Goal: Communication & Community: Participate in discussion

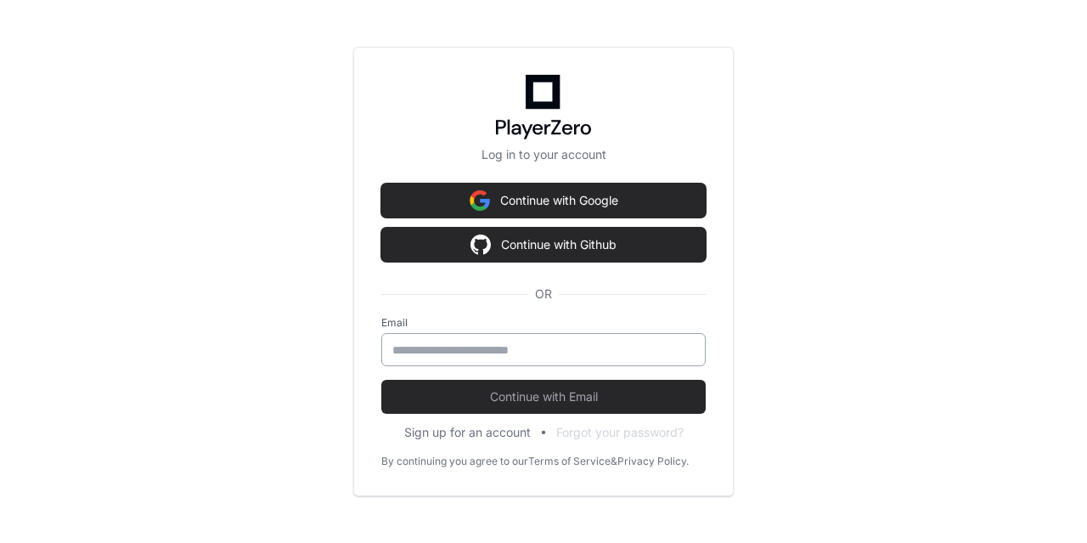
click at [429, 351] on input "email" at bounding box center [543, 349] width 302 height 17
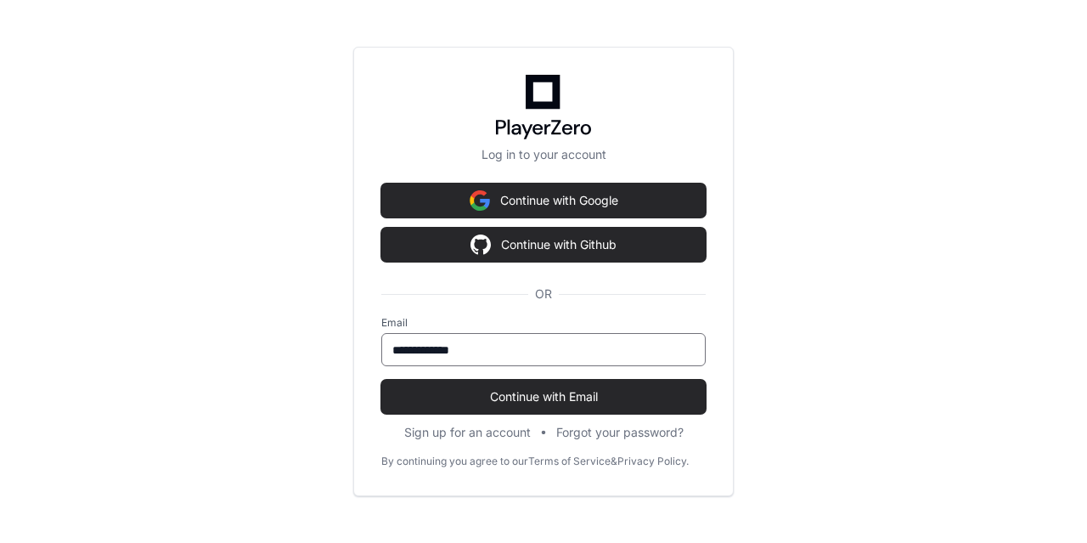
type input "**********"
click at [477, 348] on input "**********" at bounding box center [543, 349] width 302 height 17
type input "**********"
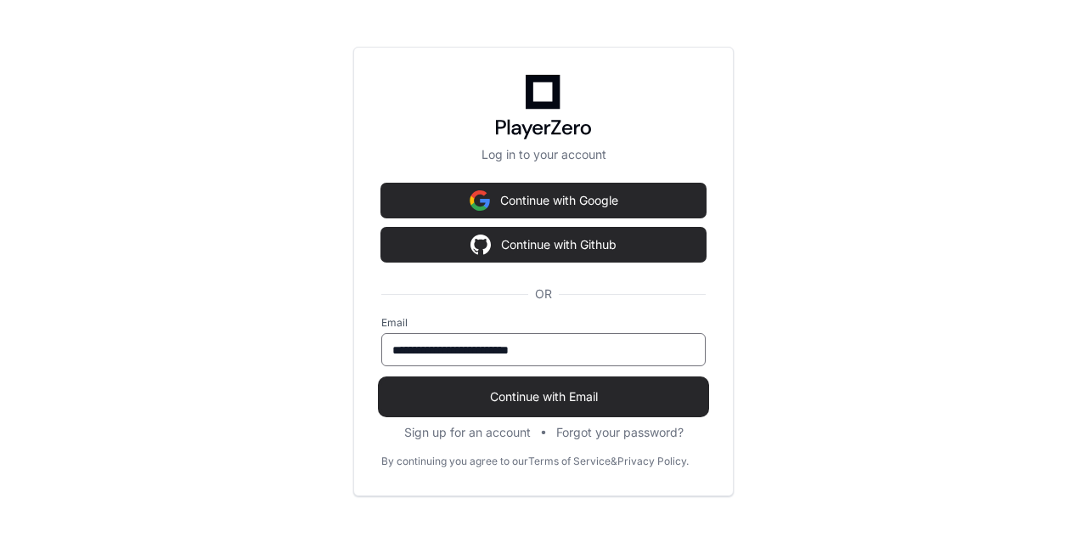
click at [537, 390] on span "Continue with Email" at bounding box center [543, 396] width 324 height 17
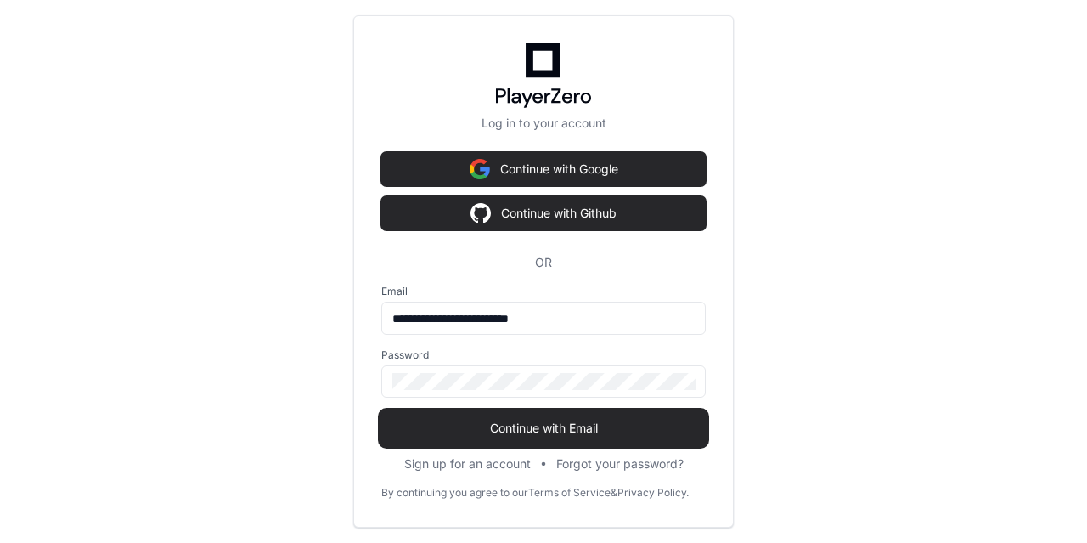
click at [555, 426] on span "Continue with Email" at bounding box center [543, 428] width 324 height 17
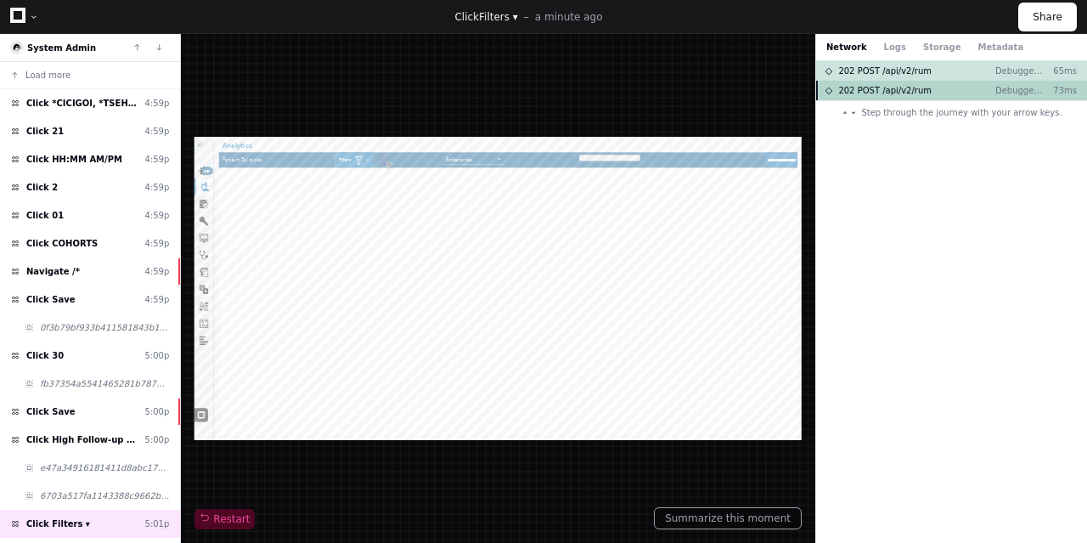
click at [911, 91] on span "202 POST /api/v2/rum" at bounding box center [884, 90] width 93 height 13
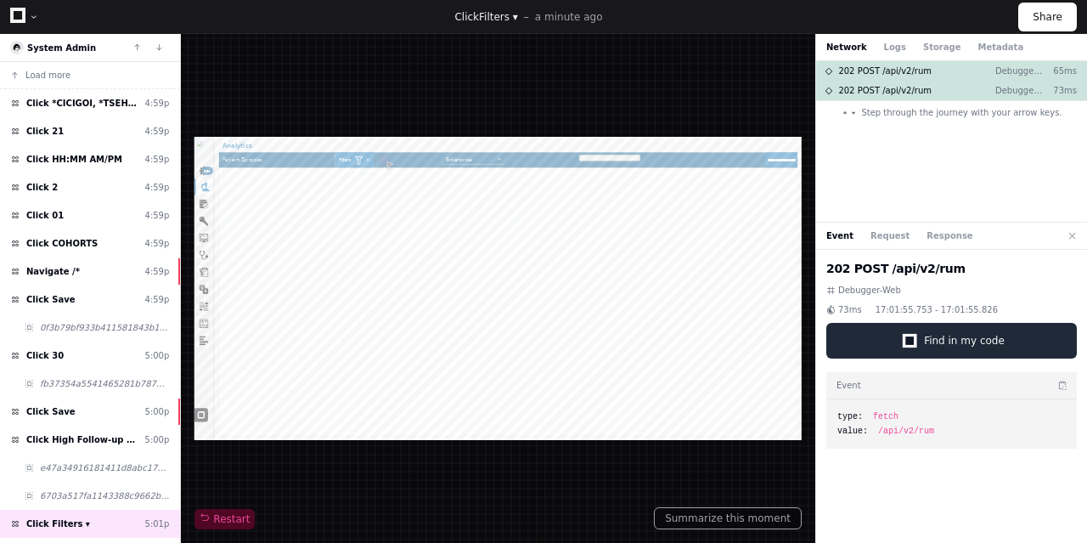
click at [961, 341] on span "Find in my code" at bounding box center [964, 341] width 81 height 14
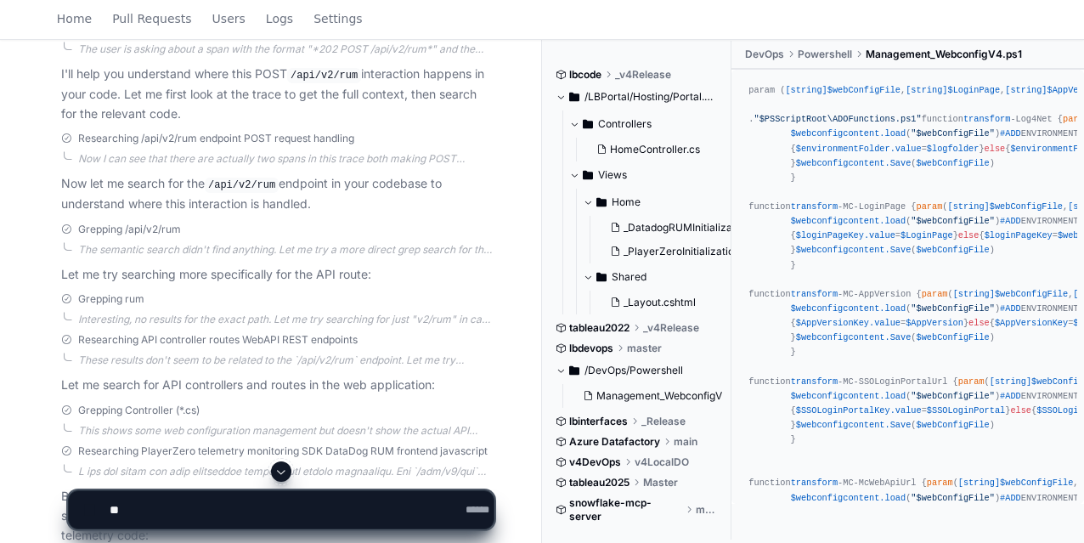
scroll to position [276, 0]
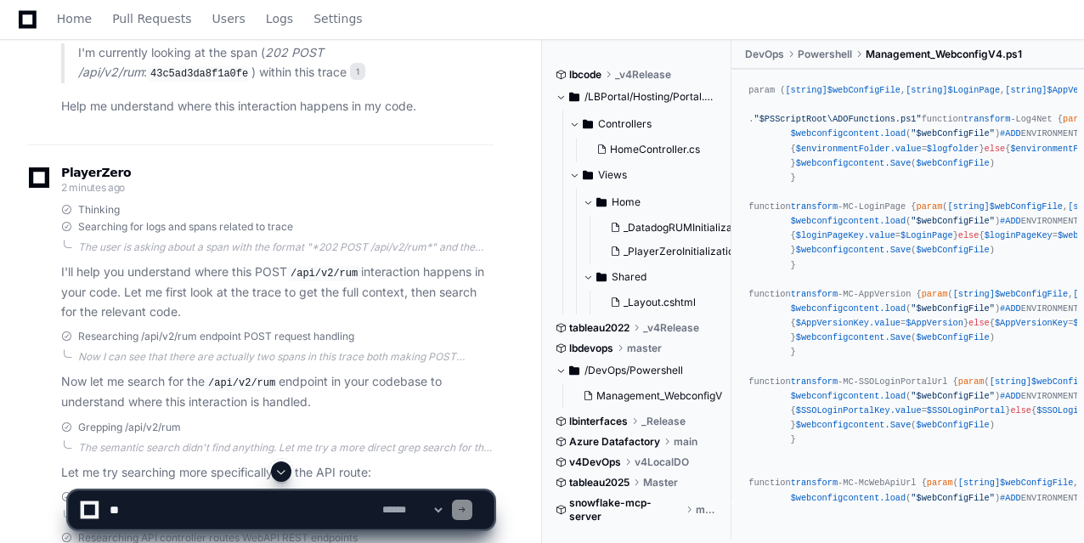
click at [173, 505] on textarea at bounding box center [242, 509] width 273 height 37
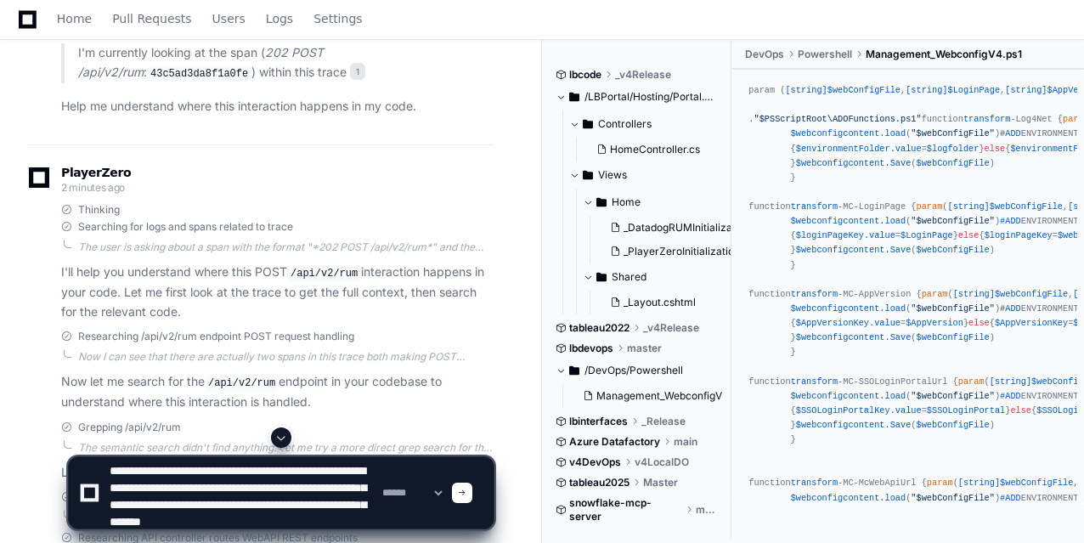
scroll to position [22, 0]
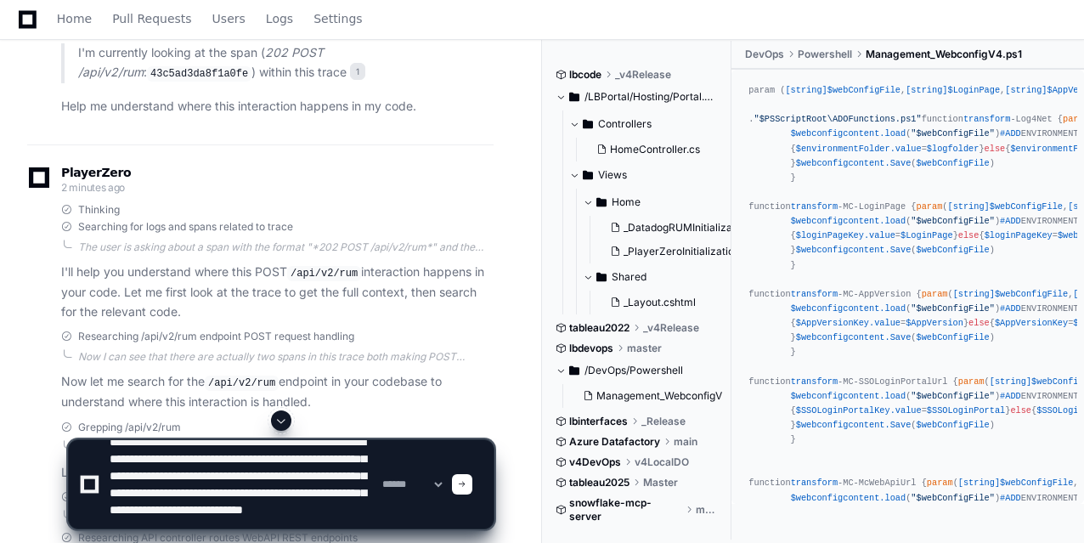
type textarea "**********"
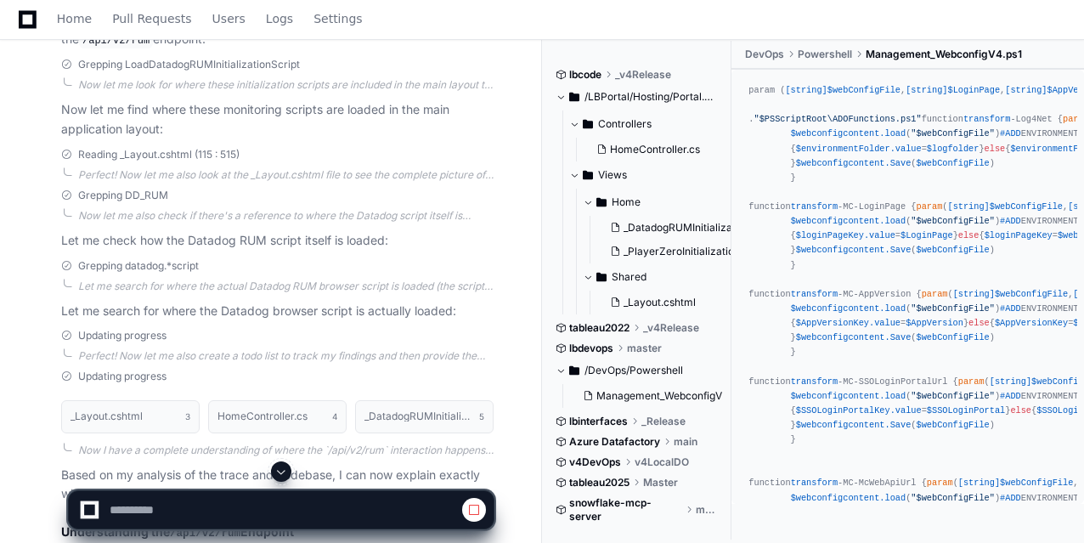
scroll to position [1805, 0]
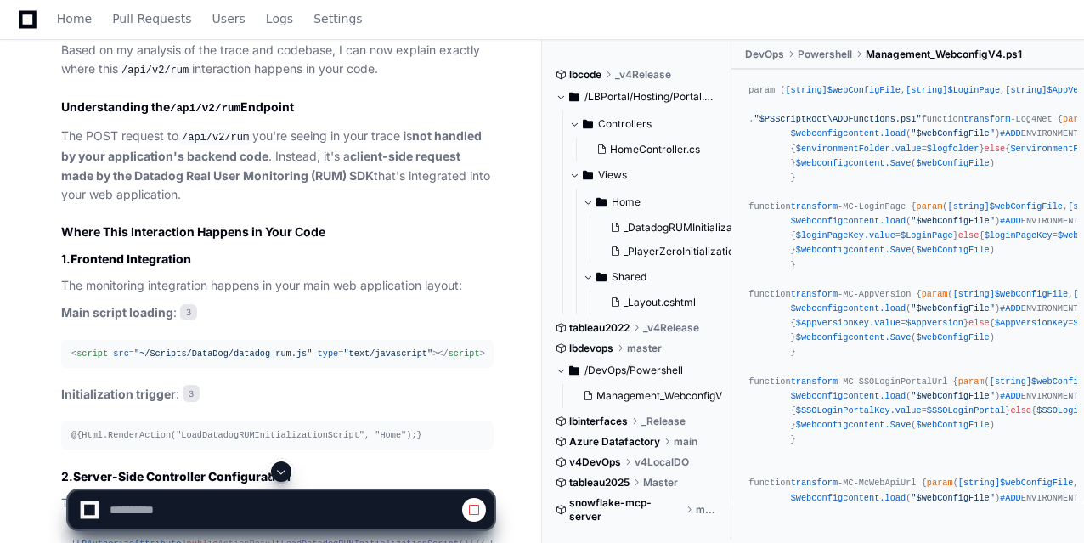
click at [279, 468] on span at bounding box center [281, 472] width 14 height 14
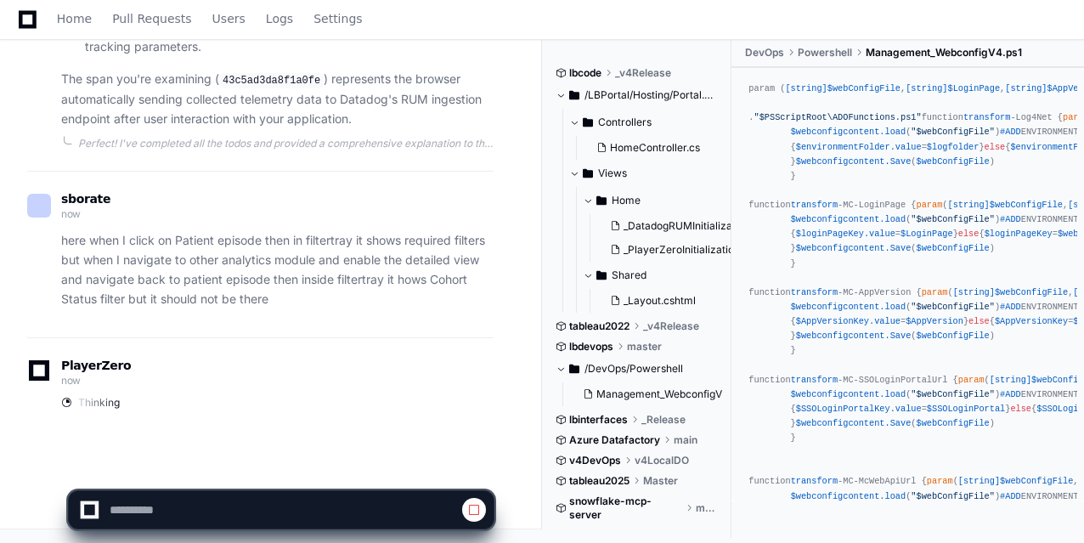
scroll to position [0, 0]
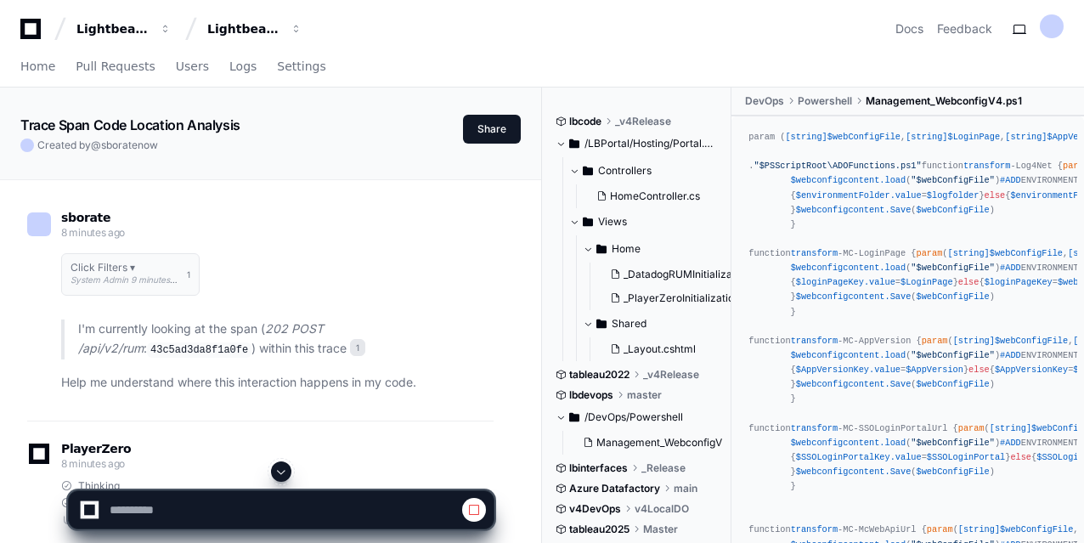
click at [279, 473] on span at bounding box center [281, 472] width 14 height 14
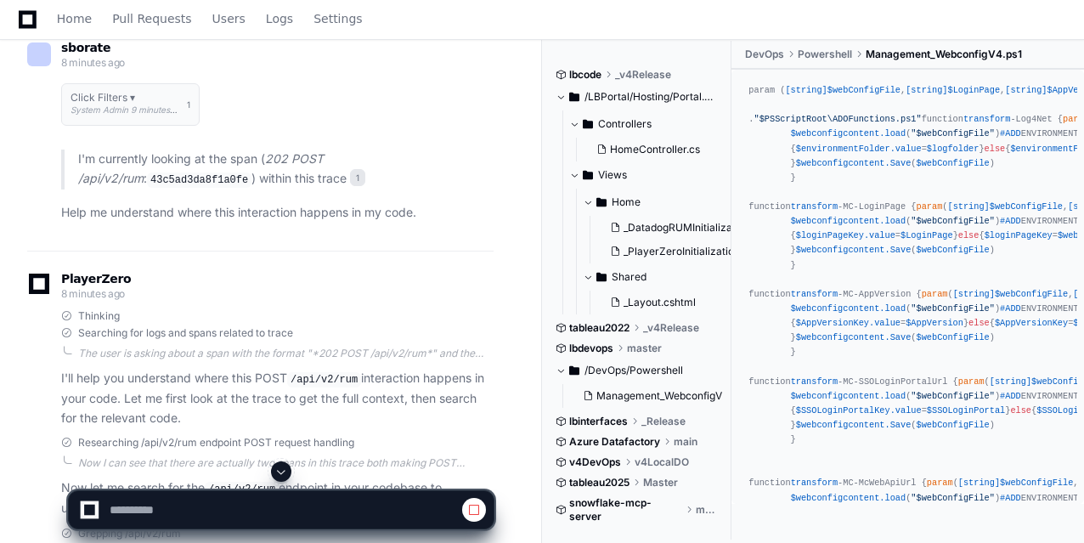
scroll to position [510, 0]
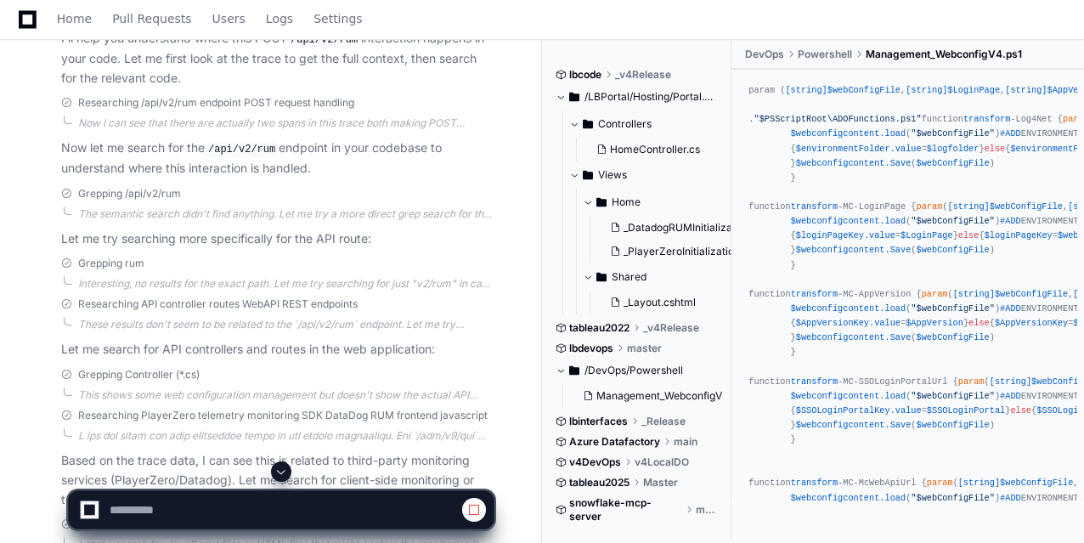
click at [284, 467] on span at bounding box center [281, 472] width 14 height 14
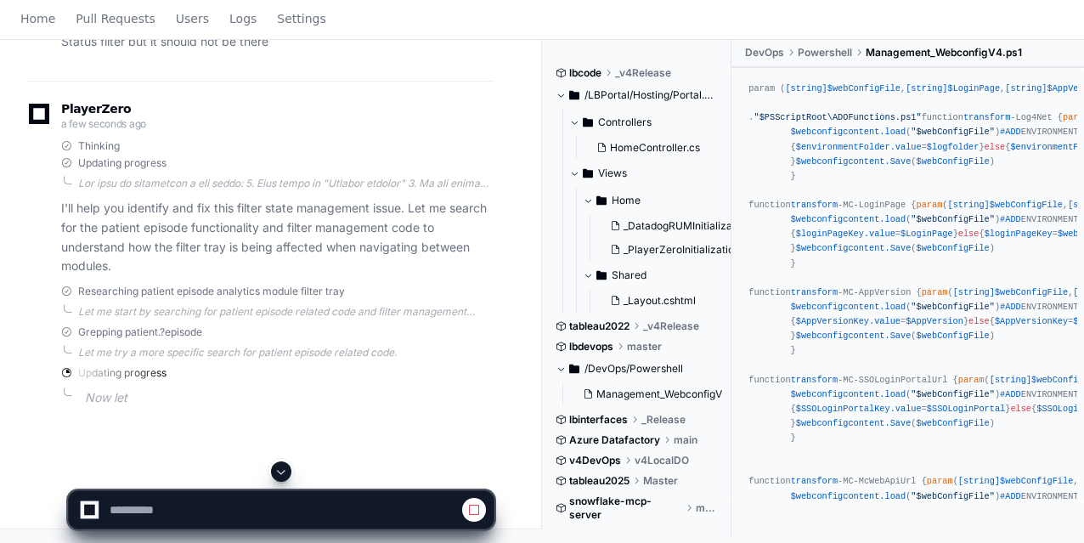
scroll to position [0, 0]
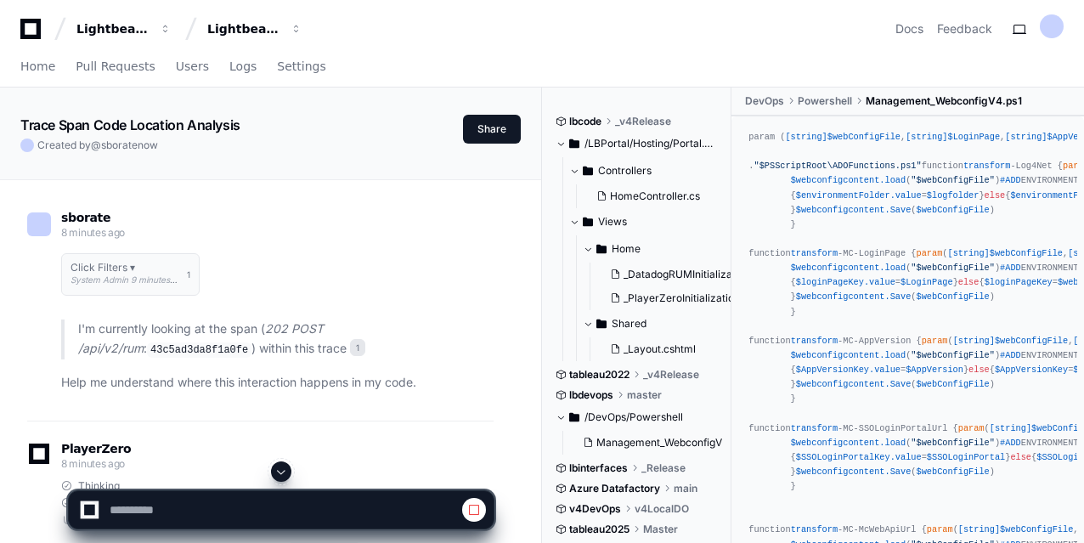
click at [277, 471] on span at bounding box center [281, 472] width 14 height 14
click at [285, 471] on span at bounding box center [281, 472] width 14 height 14
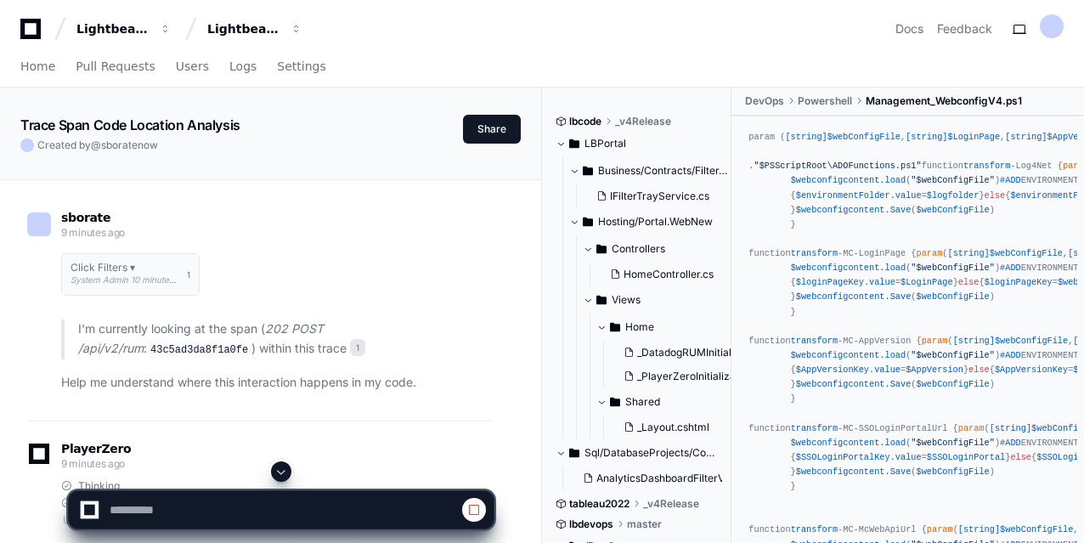
click at [280, 470] on span at bounding box center [281, 472] width 14 height 14
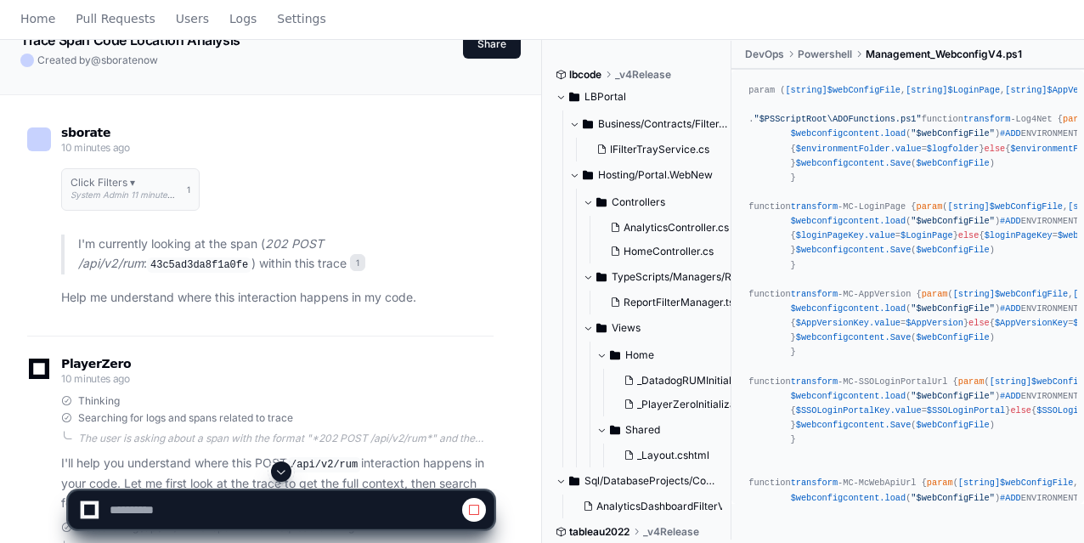
scroll to position [340, 0]
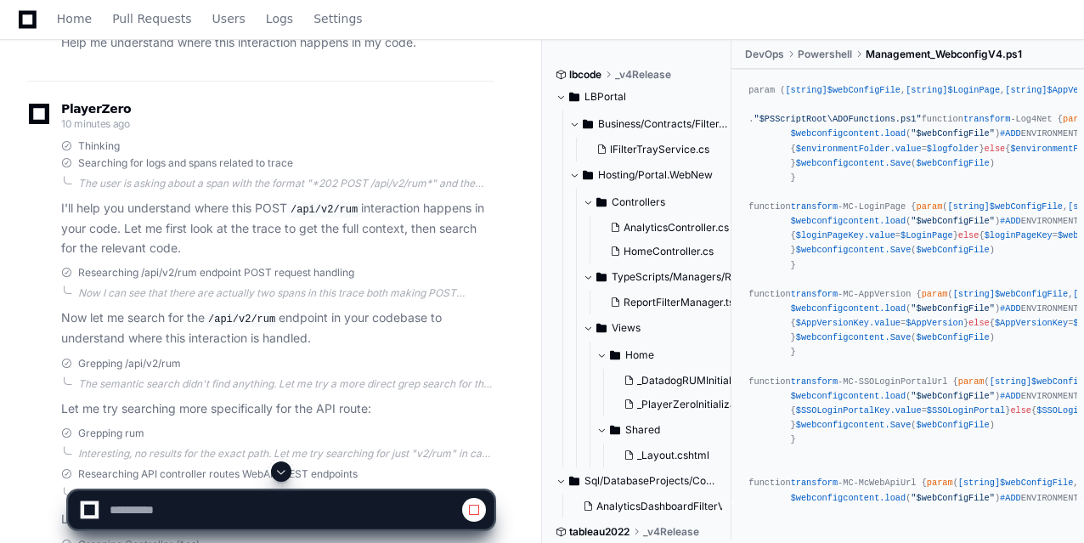
click at [283, 472] on span at bounding box center [281, 472] width 14 height 14
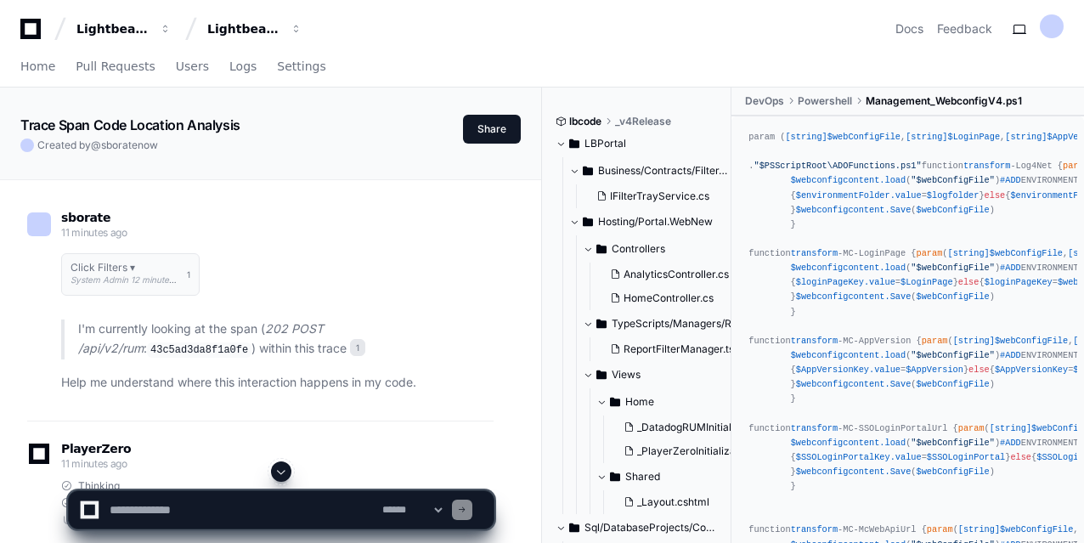
scroll to position [85, 0]
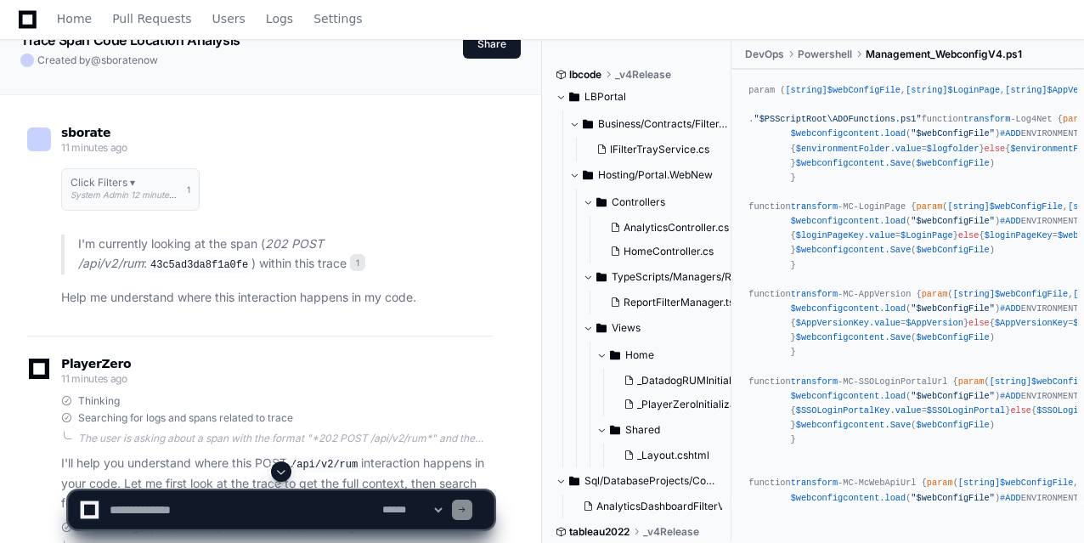
click at [286, 468] on span at bounding box center [281, 472] width 14 height 14
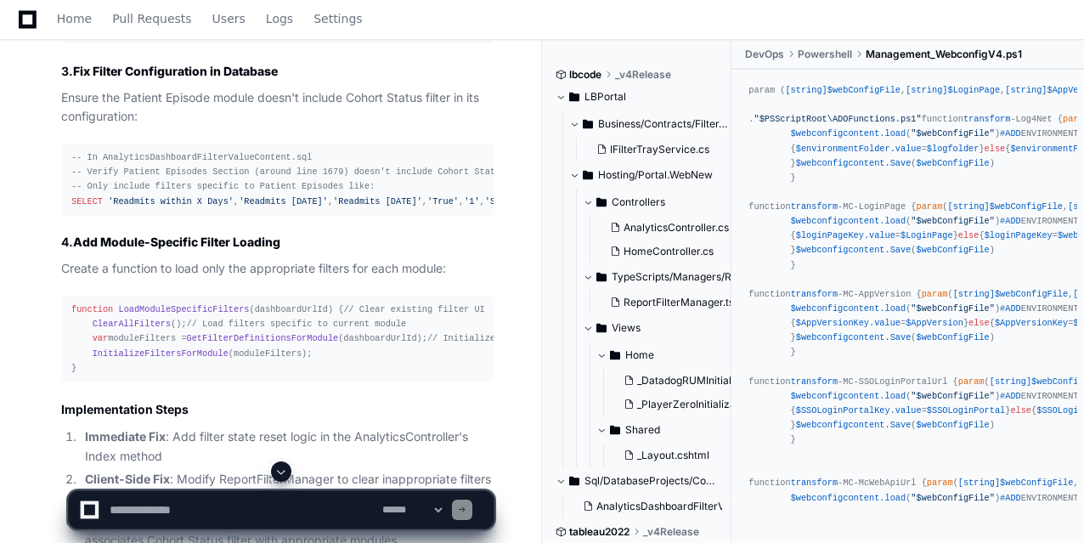
scroll to position [6271, 0]
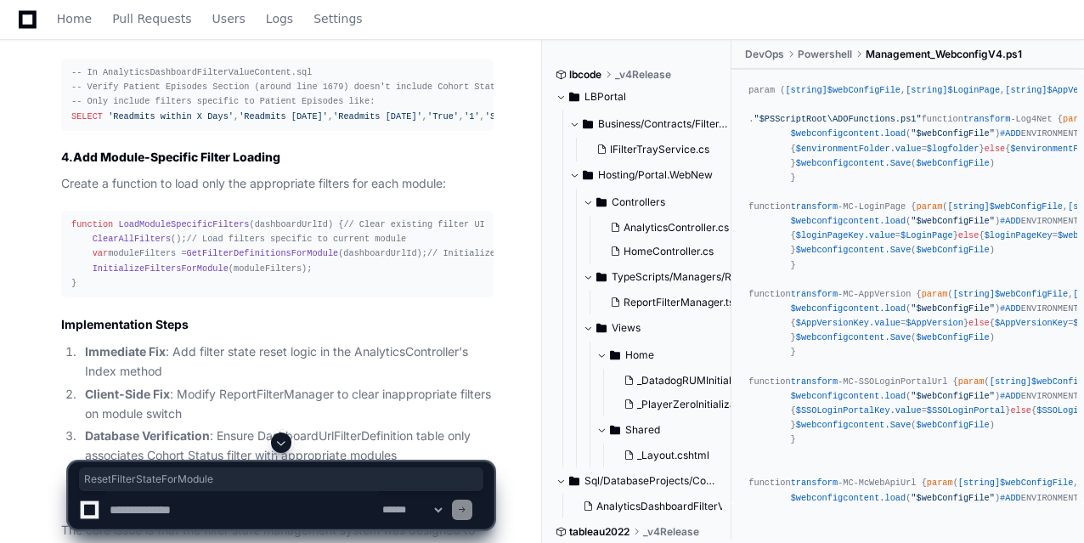
copy span "ResetFilterStateForModule"
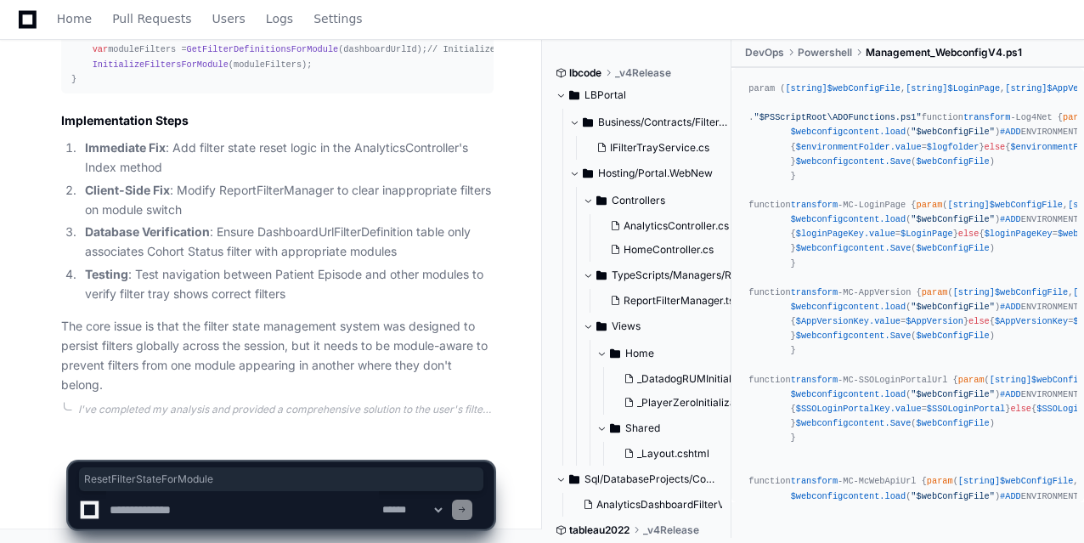
scroll to position [7120, 0]
